Goal: Navigation & Orientation: Find specific page/section

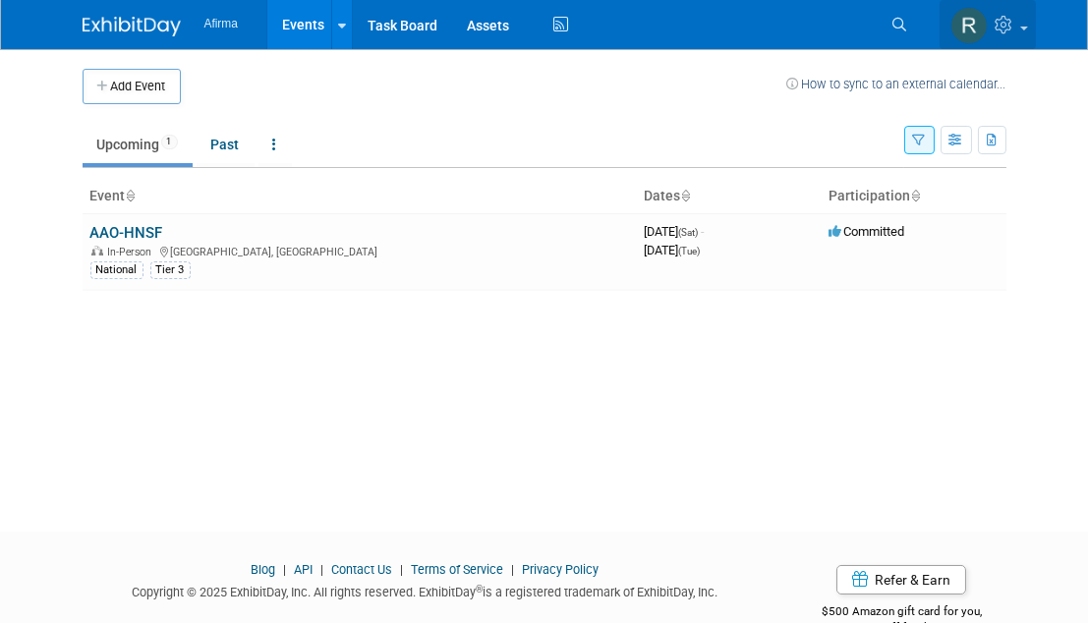
click at [1023, 29] on span at bounding box center [1024, 29] width 8 height 4
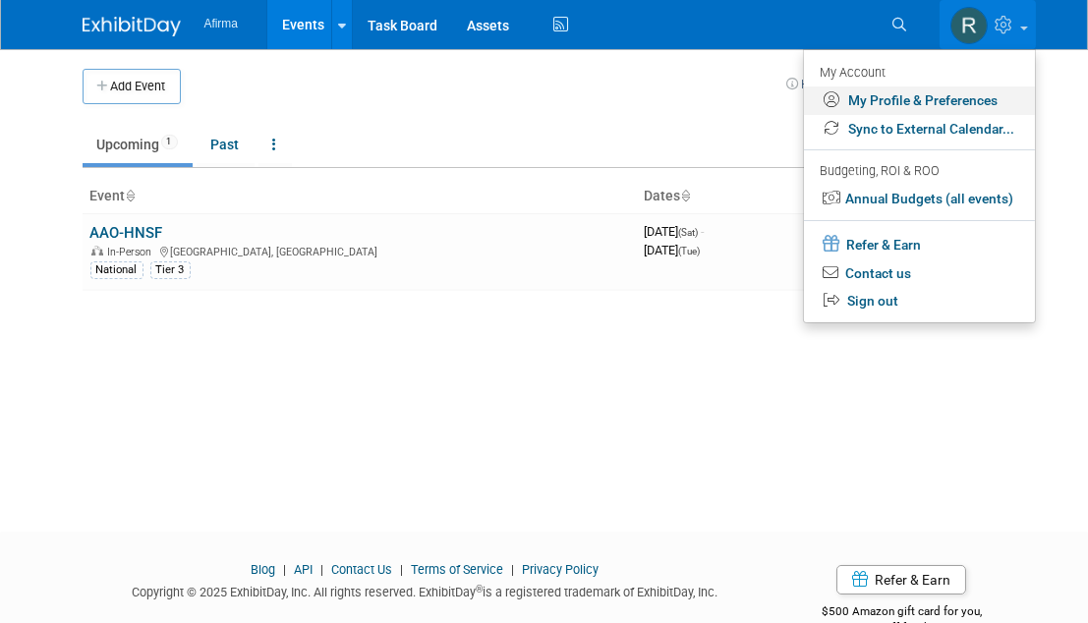
click at [938, 97] on link "My Profile & Preferences" at bounding box center [919, 100] width 231 height 29
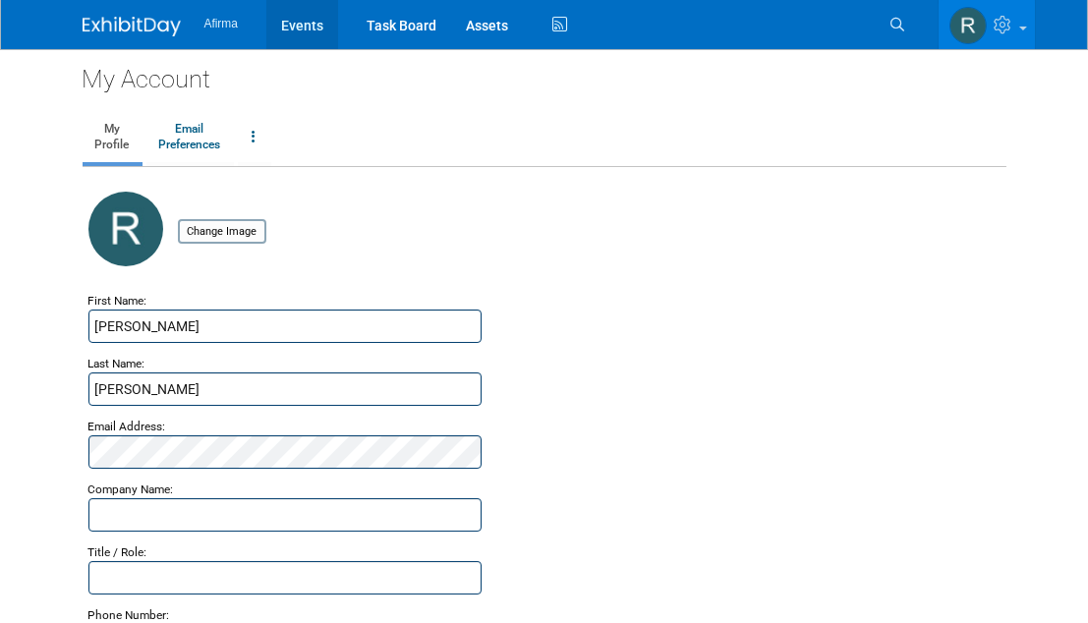
click at [311, 25] on link "Events" at bounding box center [302, 24] width 72 height 49
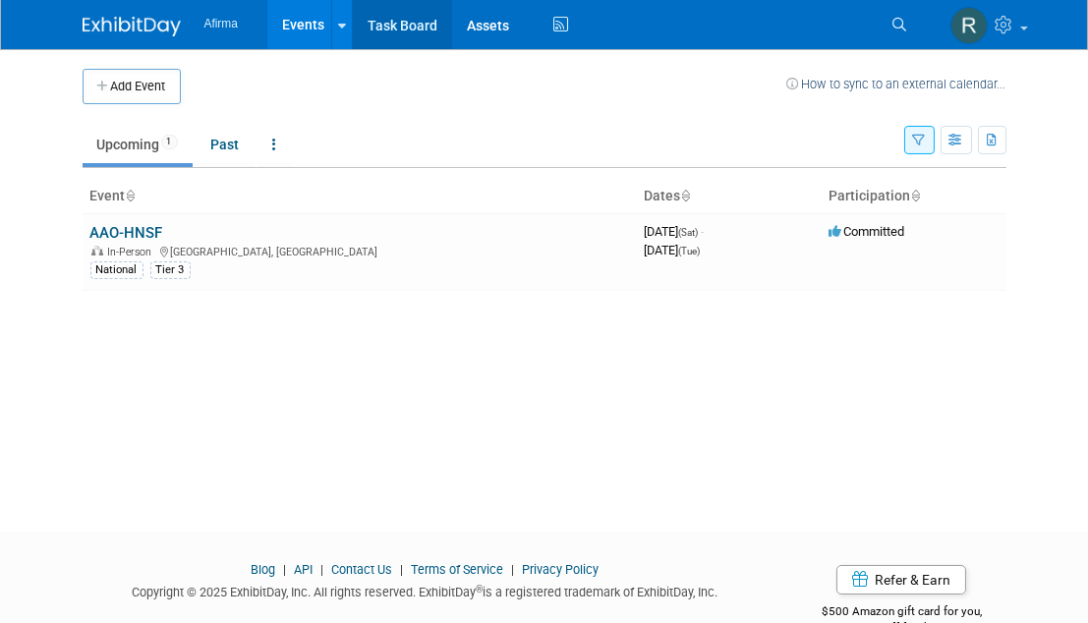
click at [412, 23] on link "Task Board" at bounding box center [402, 24] width 99 height 49
click at [124, 230] on link "AAO-HNSF" at bounding box center [126, 233] width 73 height 18
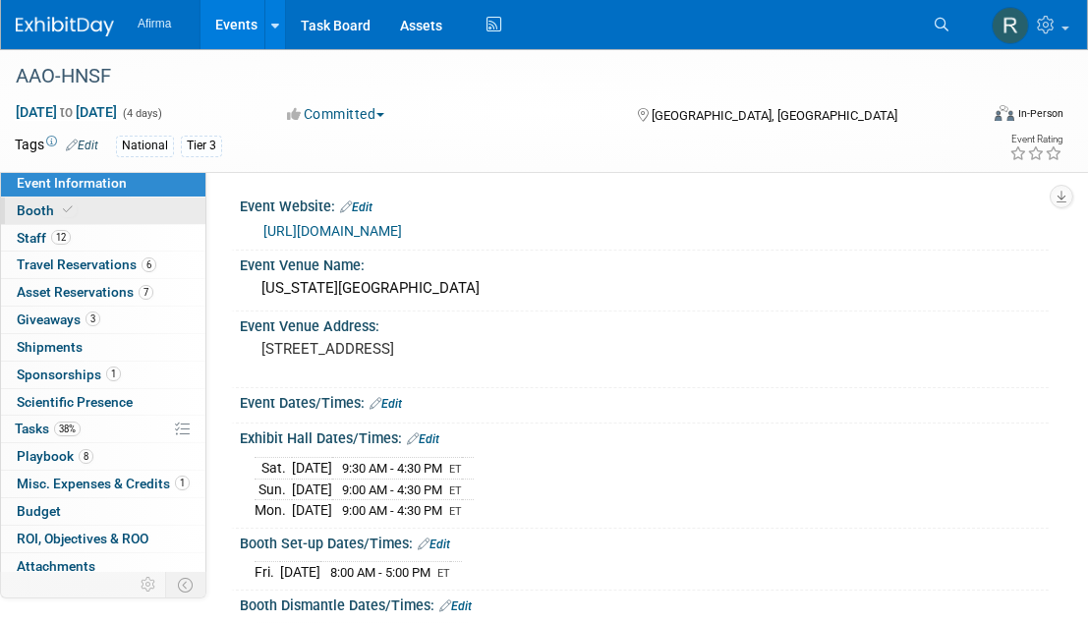
click at [32, 207] on span "Booth" at bounding box center [47, 210] width 60 height 16
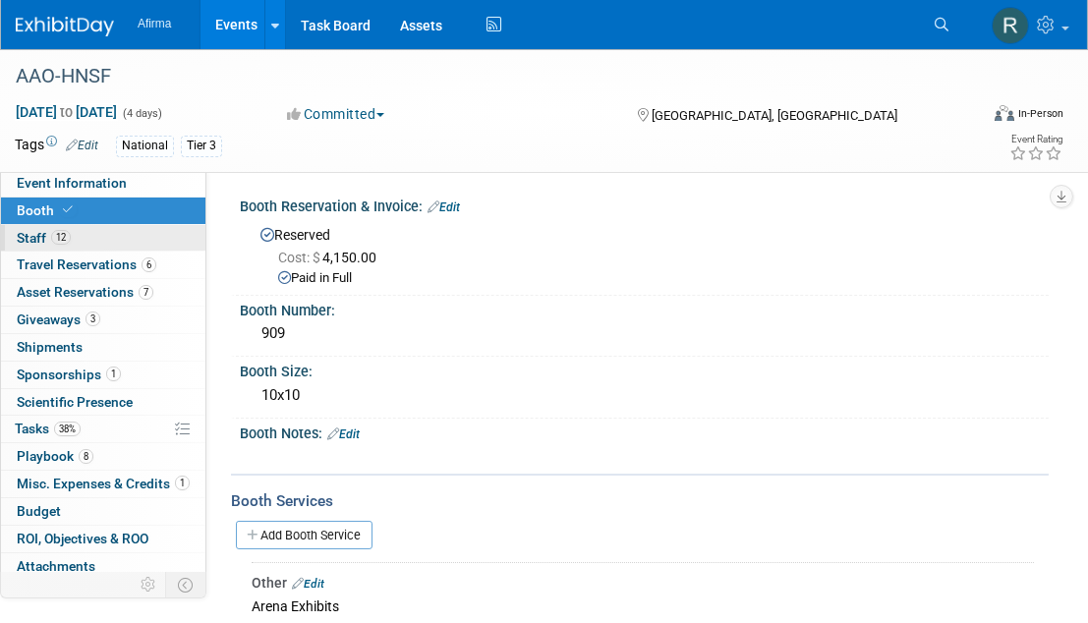
click at [26, 235] on span "Staff 12" at bounding box center [44, 238] width 54 height 16
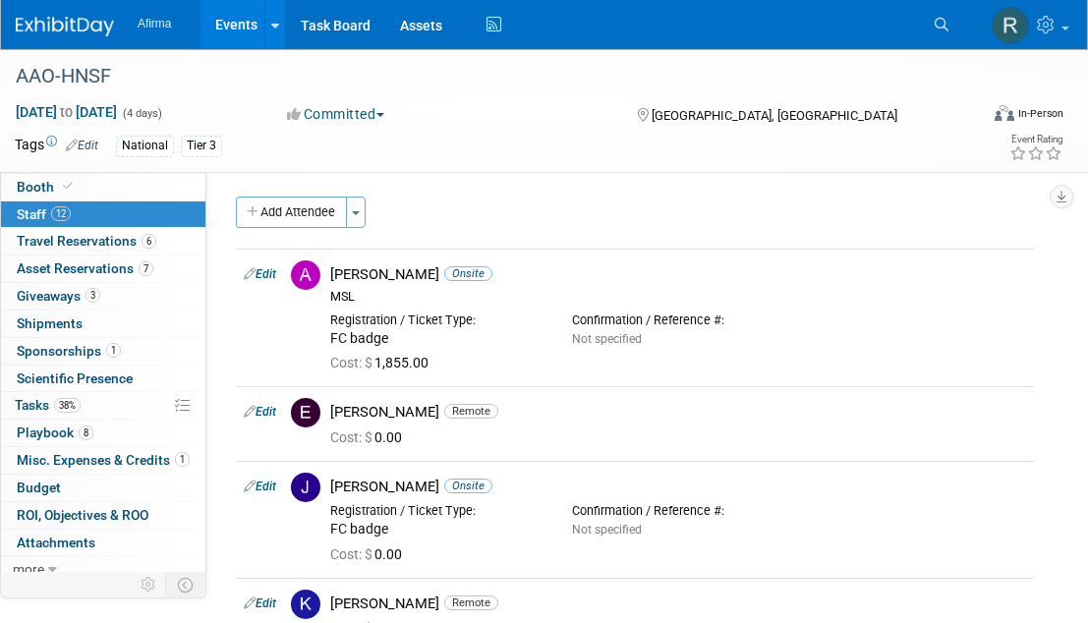
scroll to position [28, 0]
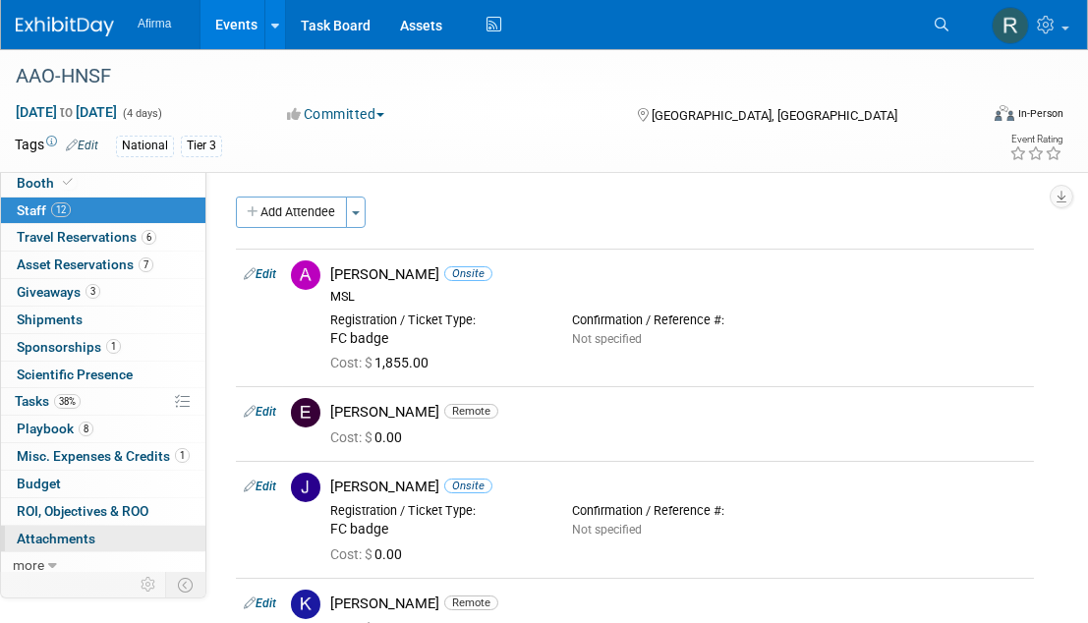
click at [72, 531] on span "Attachments 0" at bounding box center [56, 539] width 79 height 16
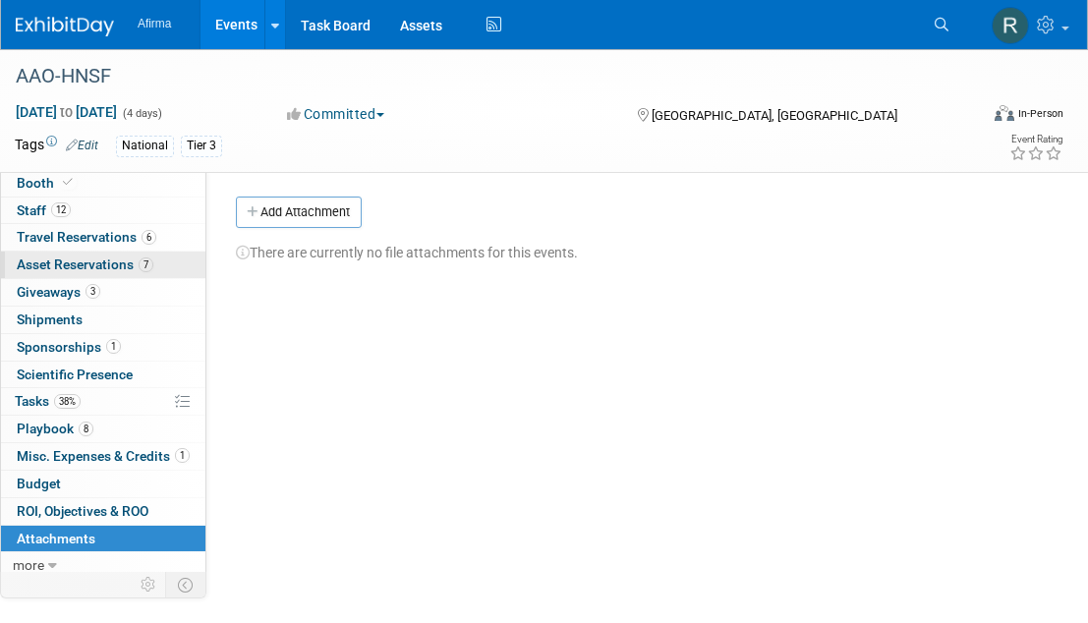
click at [112, 258] on span "Asset Reservations 7" at bounding box center [85, 265] width 137 height 16
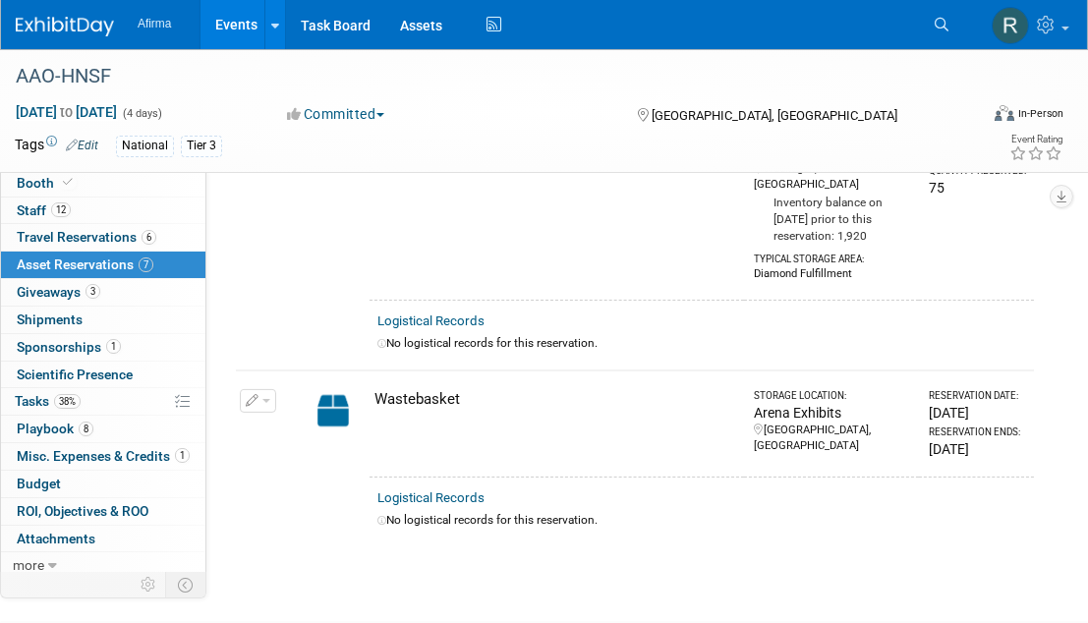
scroll to position [1235, 0]
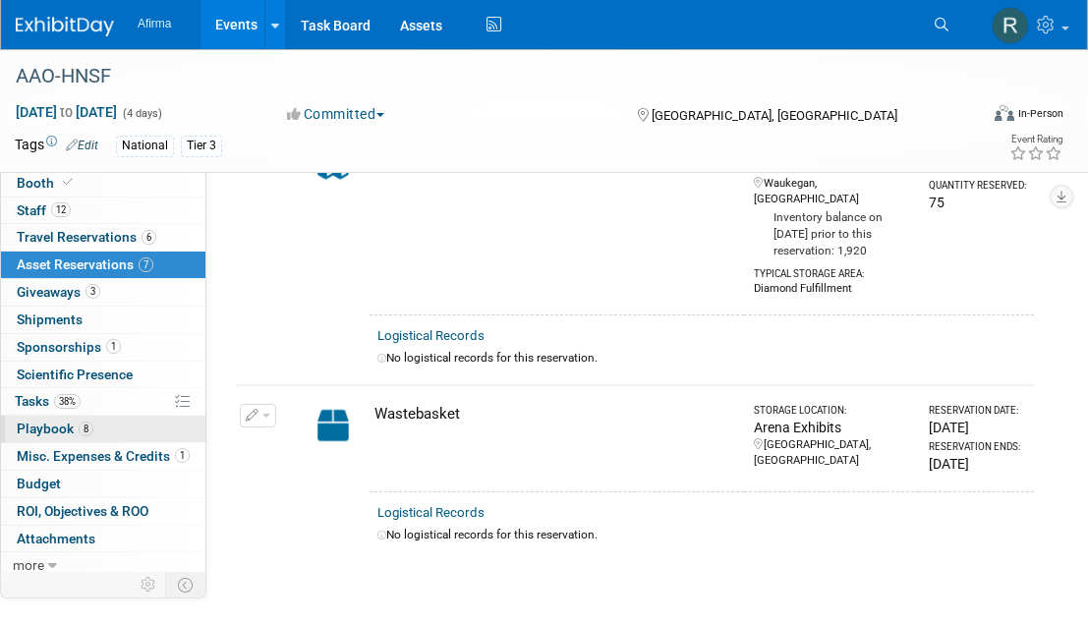
click at [47, 425] on span "Playbook 8" at bounding box center [55, 429] width 77 height 16
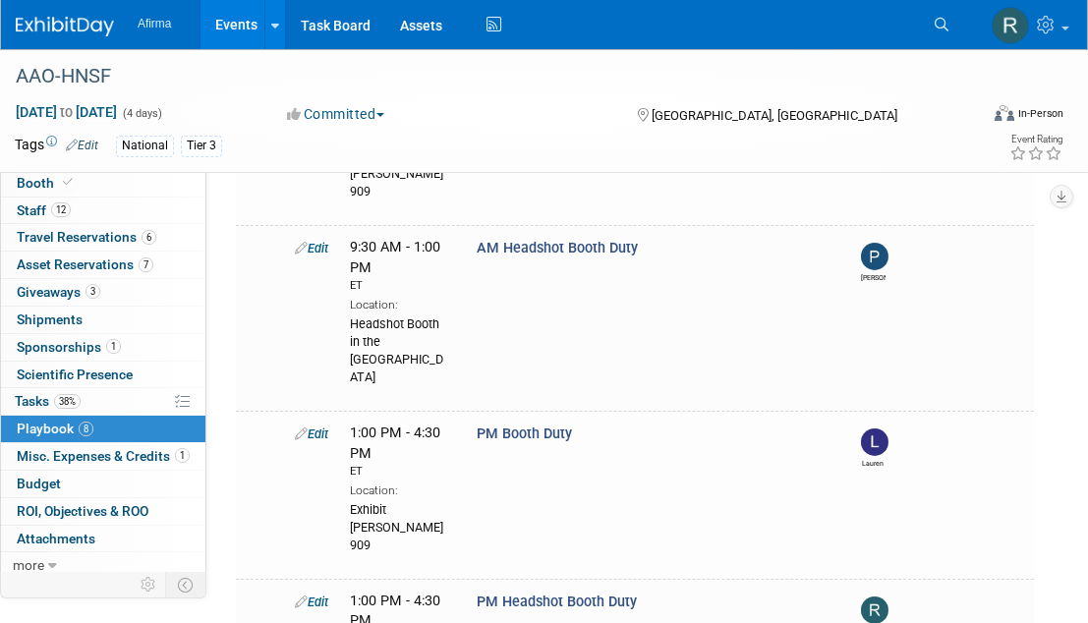
scroll to position [0, 0]
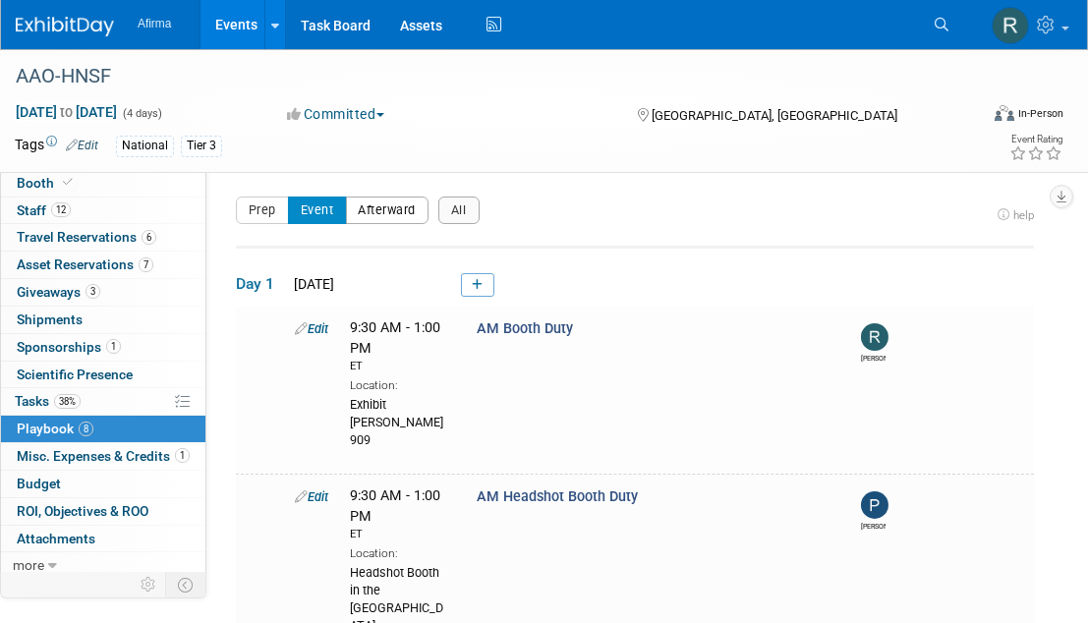
click at [391, 211] on button "Afterward" at bounding box center [388, 211] width 84 height 28
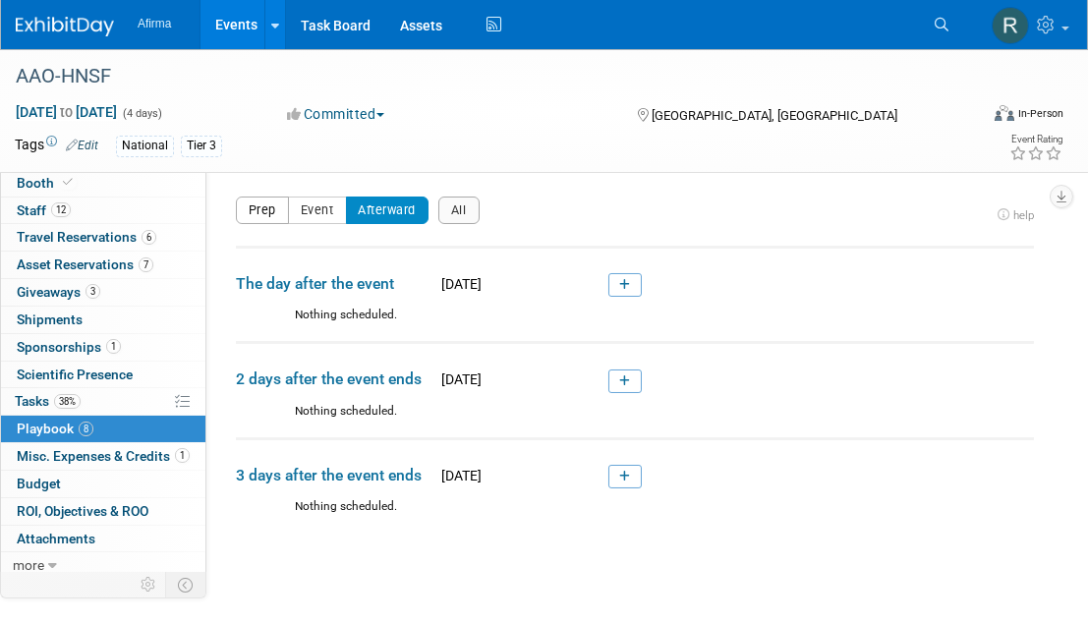
click at [255, 207] on button "Prep" at bounding box center [262, 211] width 53 height 28
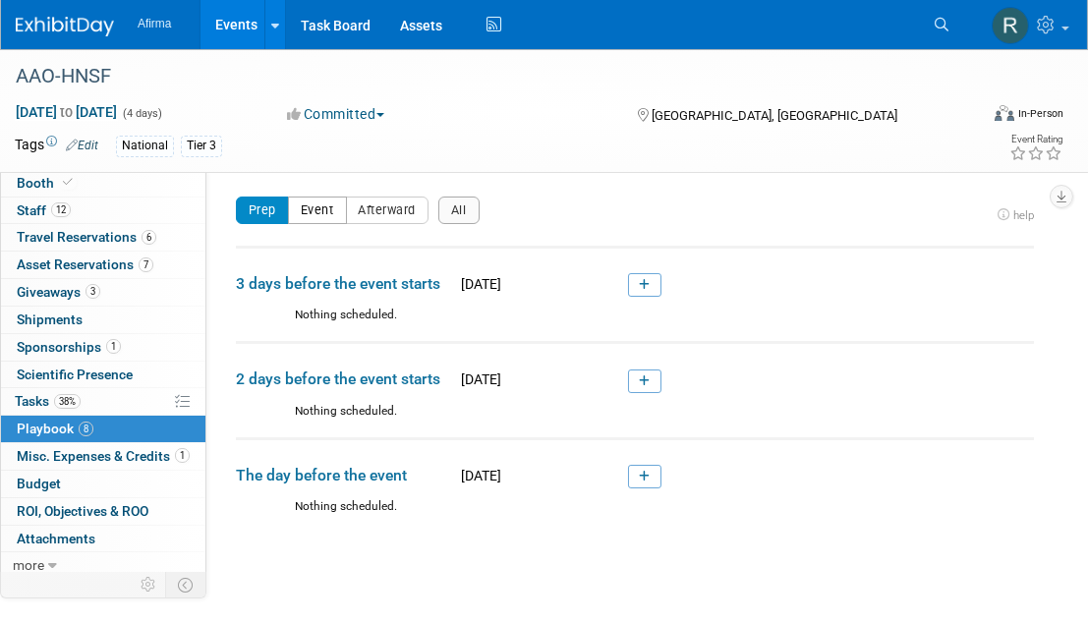
click at [319, 205] on button "Event" at bounding box center [317, 211] width 59 height 28
